Goal: Use online tool/utility: Utilize a website feature to perform a specific function

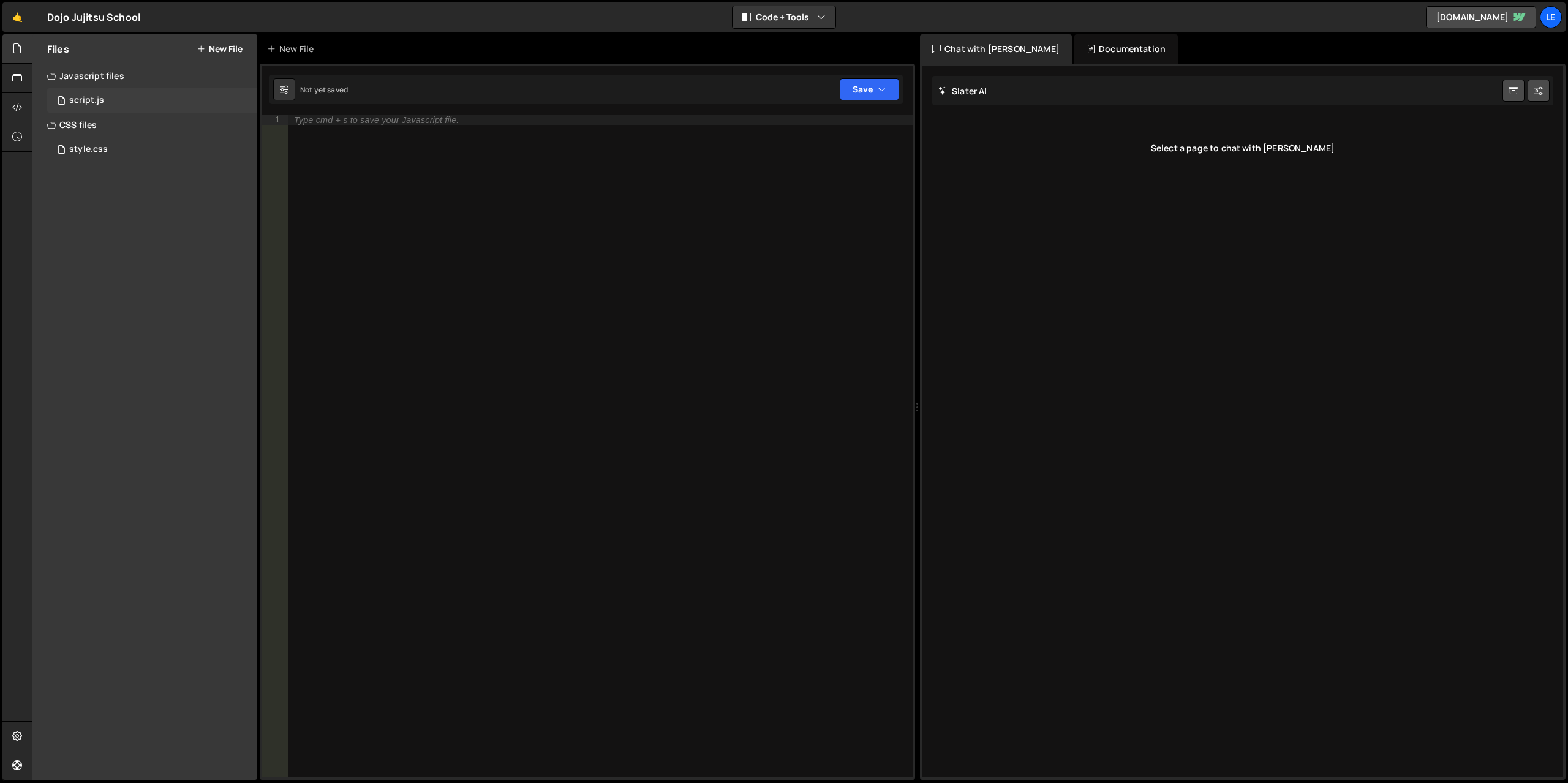
click at [106, 101] on div "1 script.js 0" at bounding box center [152, 100] width 210 height 24
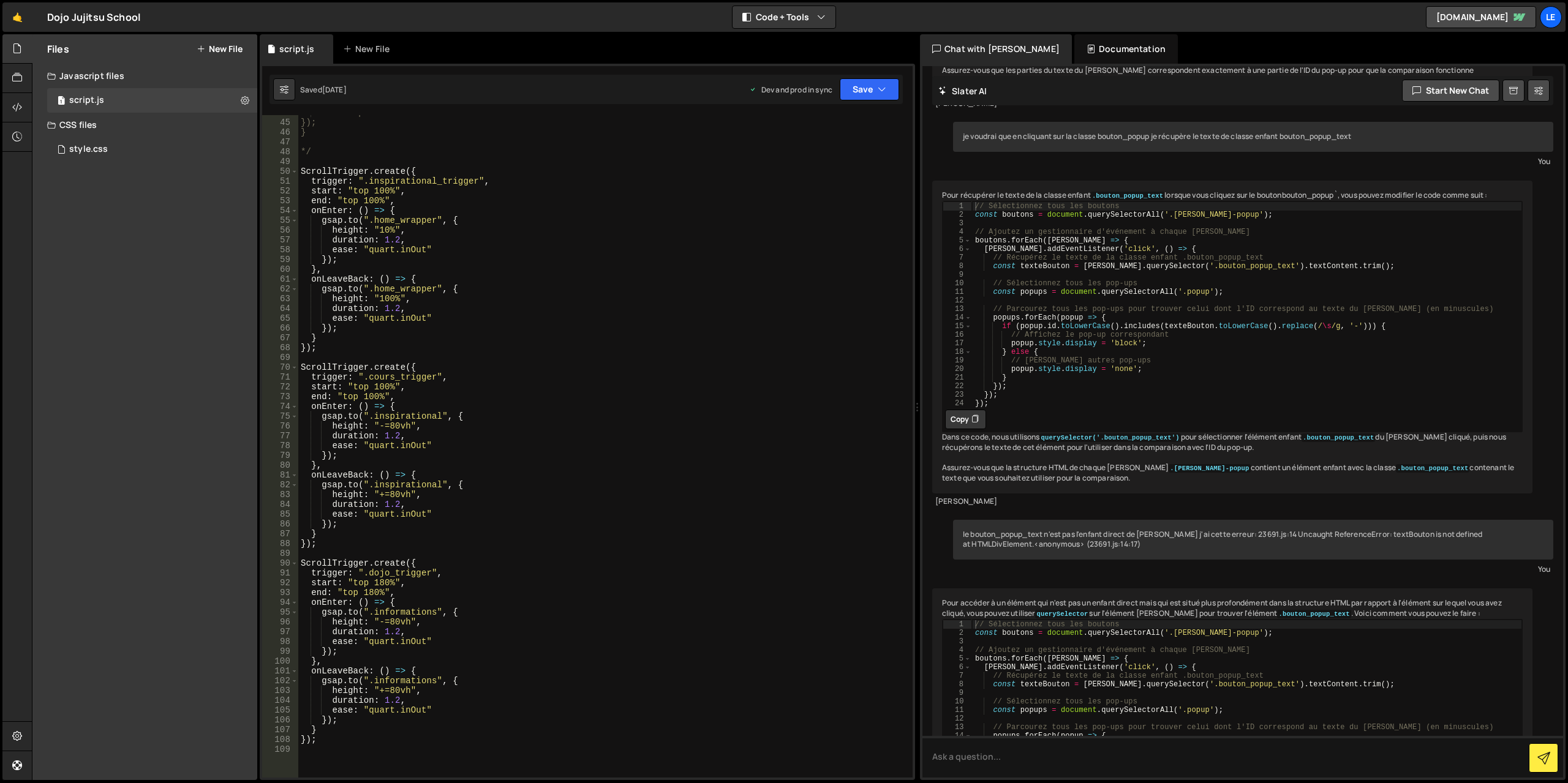
scroll to position [367, 0]
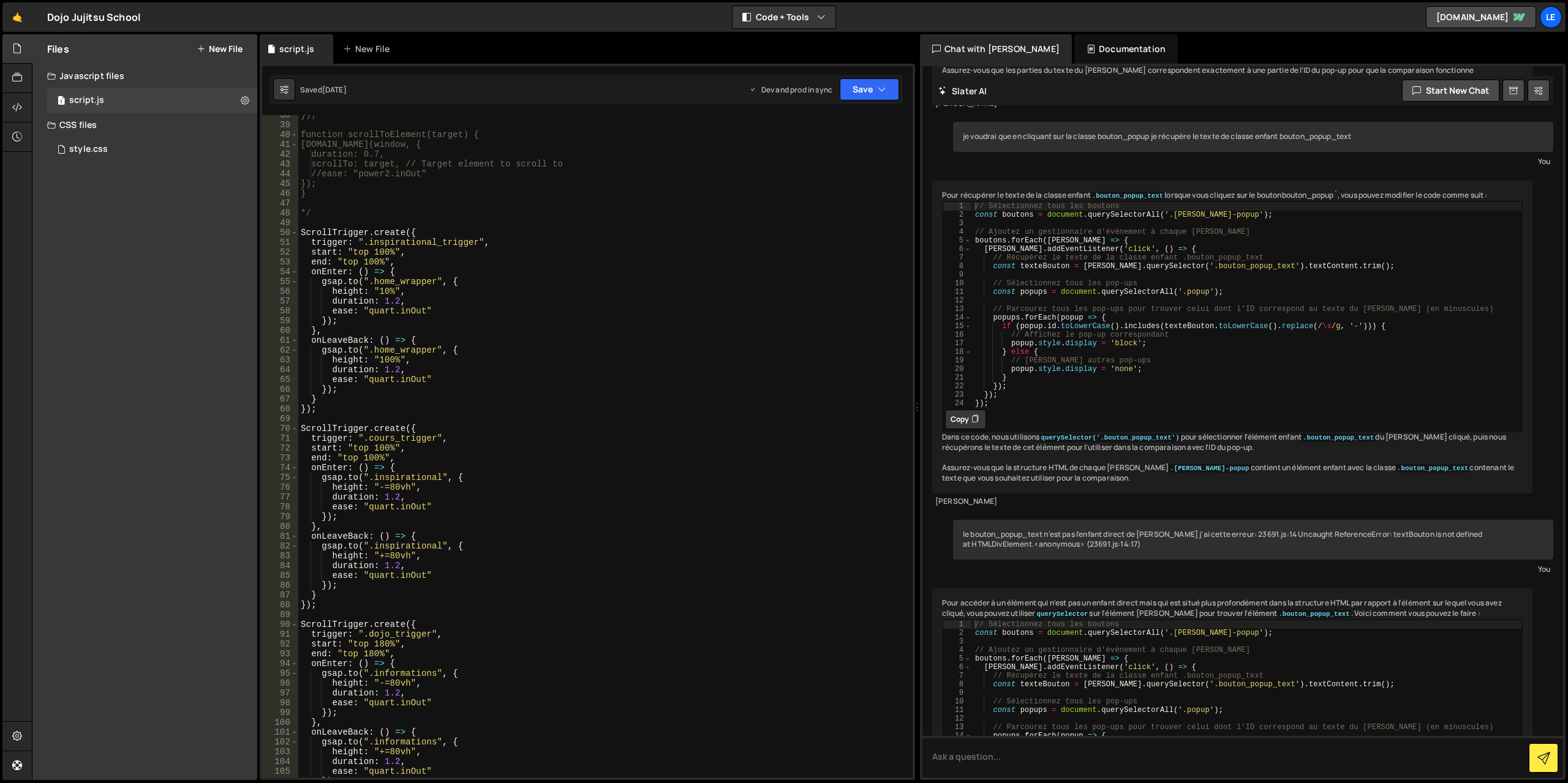
type textarea "*/"
click at [317, 216] on div "}); function scrollToElement(target) { [DOMAIN_NAME](window, { duration: 0.7, s…" at bounding box center [603, 451] width 609 height 682
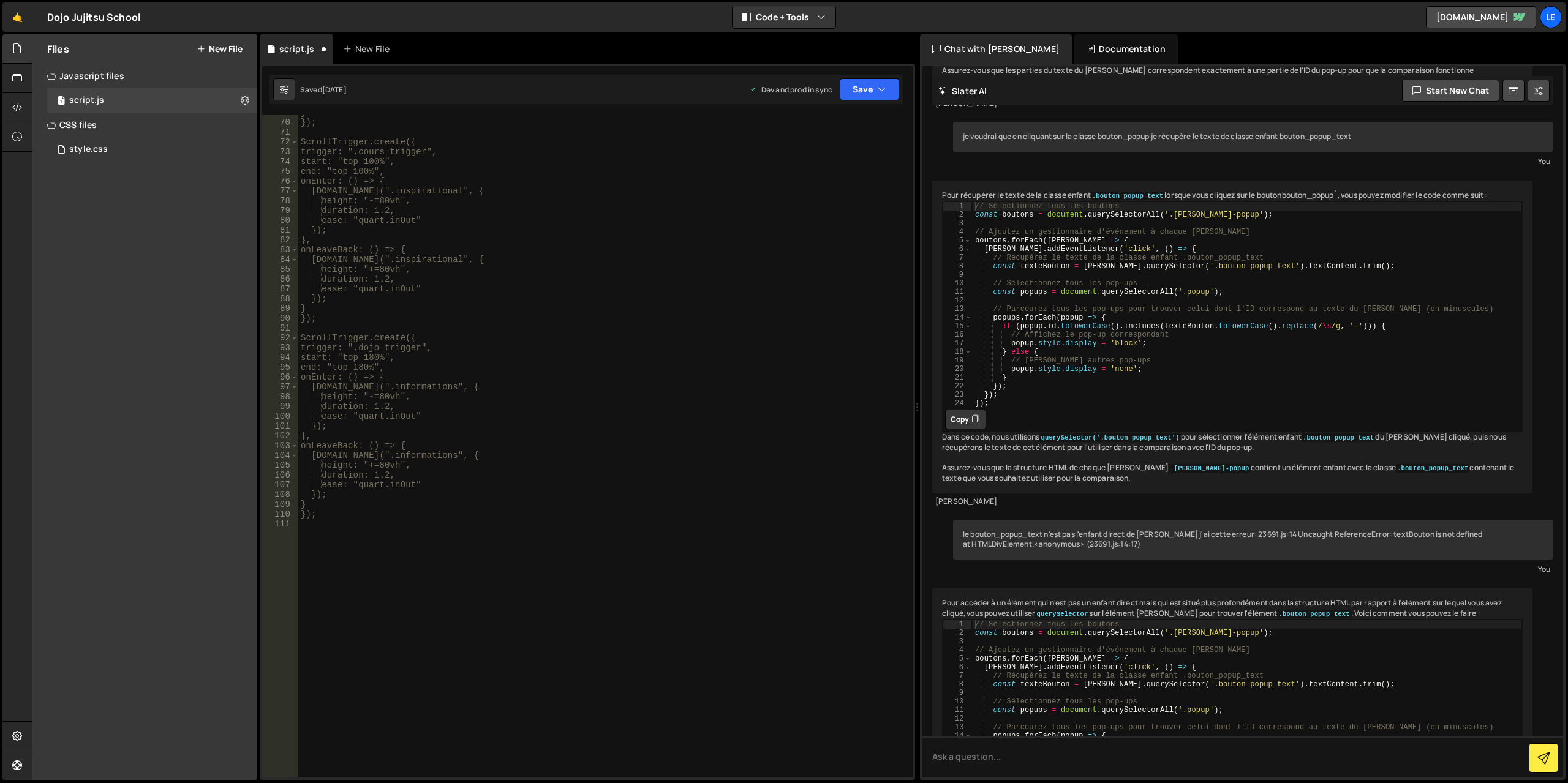
scroll to position [674, 0]
click at [334, 513] on div "} }); ScrollTrigger.create({ trigger: ".cours_trigger", start: "top 100%", end:…" at bounding box center [603, 448] width 609 height 682
type textarea "});"
type textarea "*/"
click at [874, 93] on button "Save" at bounding box center [870, 89] width 59 height 22
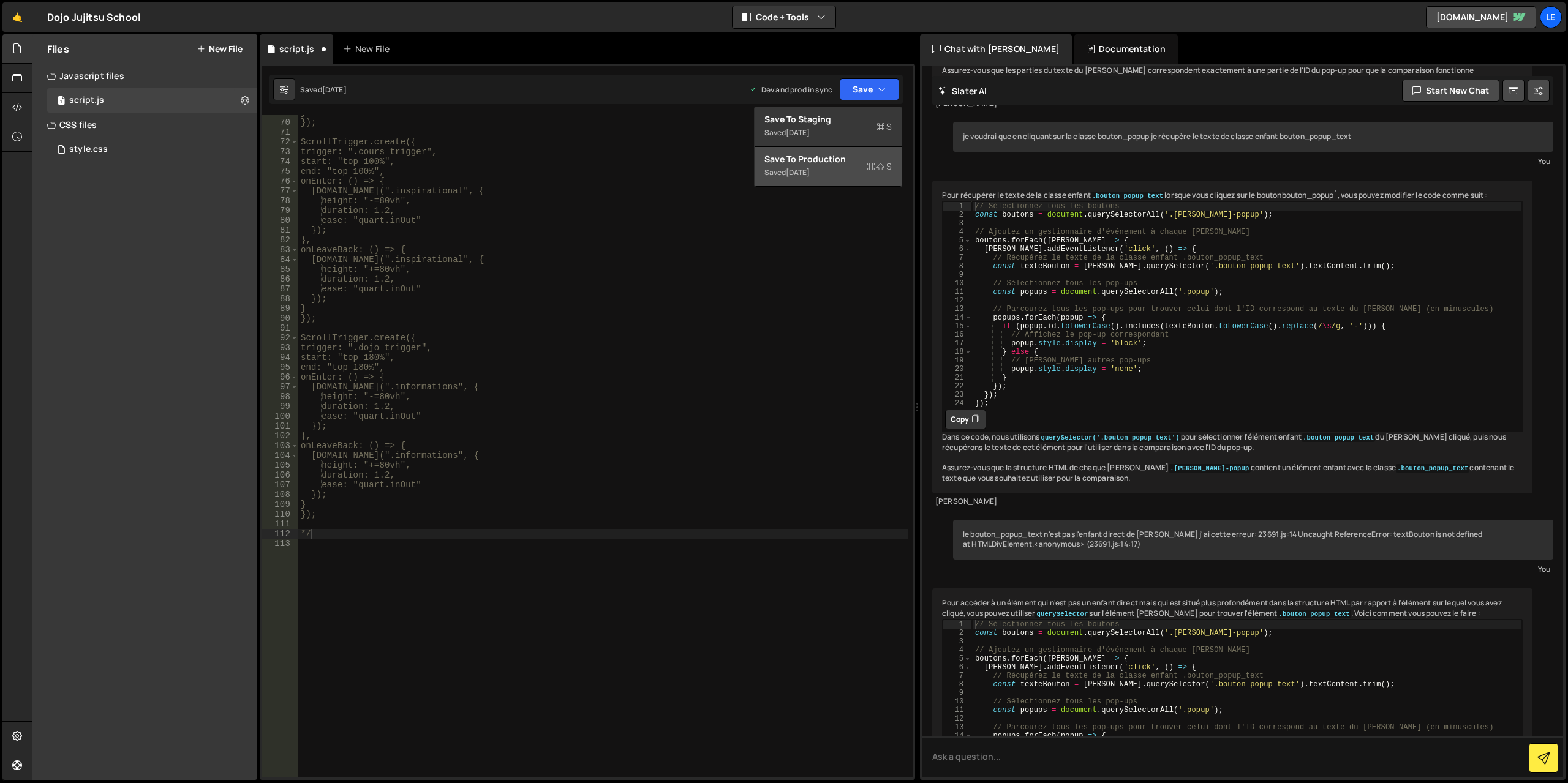
click at [845, 171] on div "Saved [DATE]" at bounding box center [828, 173] width 127 height 14
